Goal: Book appointment/travel/reservation

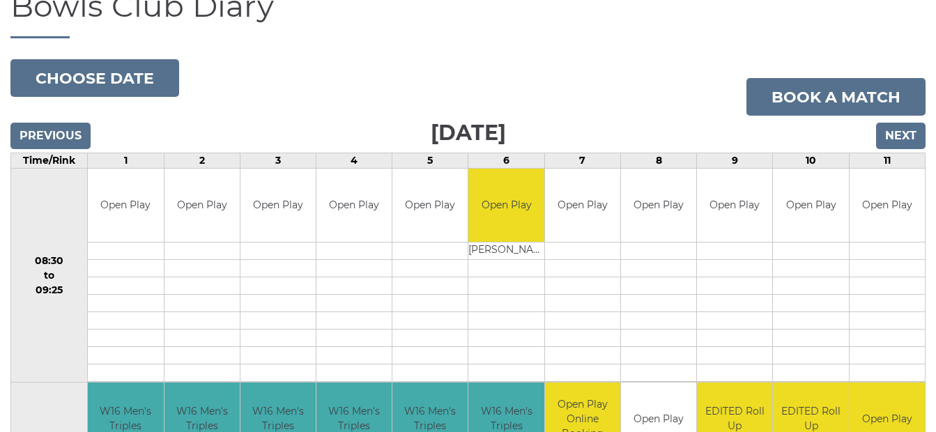
scroll to position [60, 0]
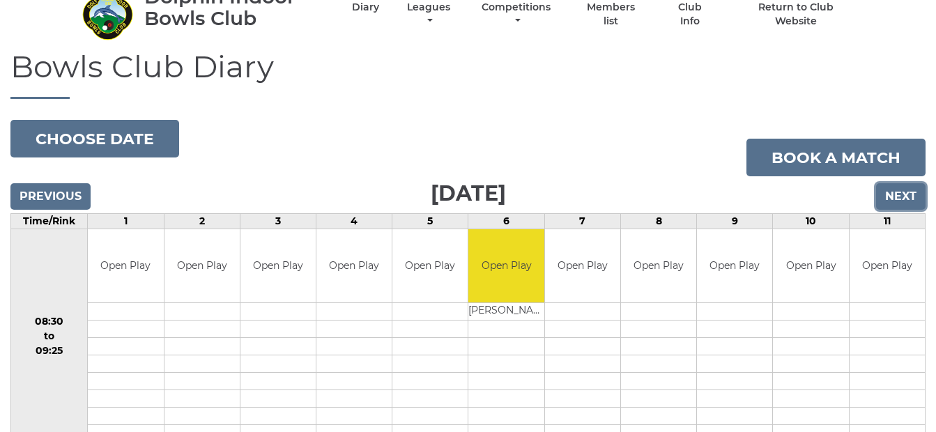
click at [897, 192] on input "Next" at bounding box center [900, 196] width 49 height 26
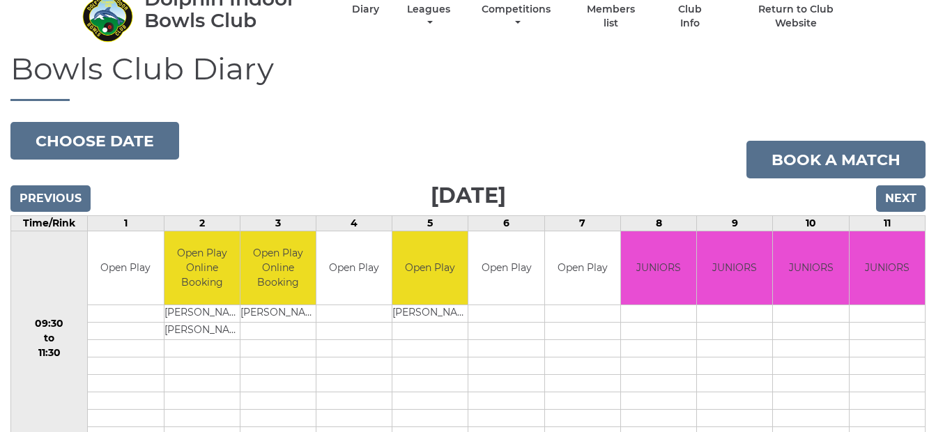
scroll to position [39, 0]
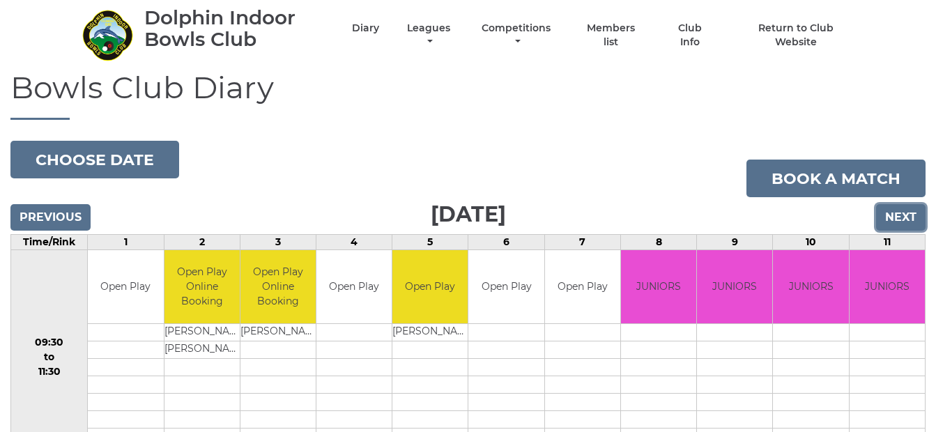
click at [904, 221] on input "Next" at bounding box center [900, 217] width 49 height 26
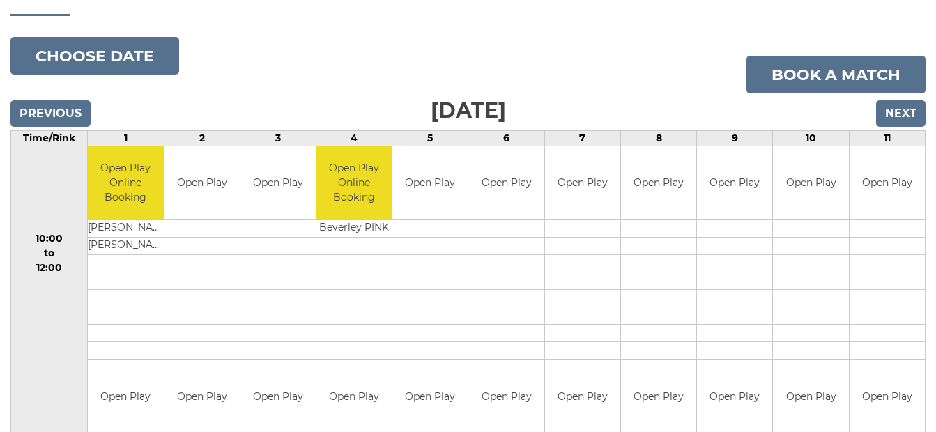
scroll to position [148, 0]
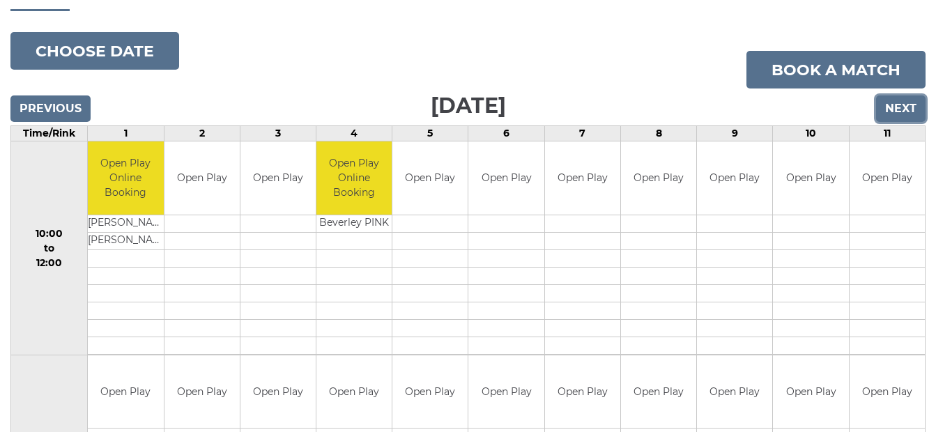
click at [905, 107] on input "Next" at bounding box center [900, 108] width 49 height 26
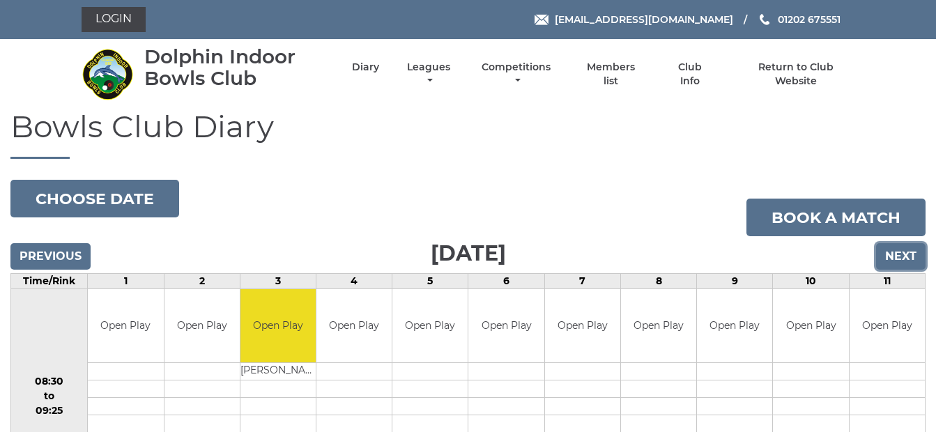
click at [906, 255] on input "Next" at bounding box center [900, 256] width 49 height 26
